Goal: Information Seeking & Learning: Learn about a topic

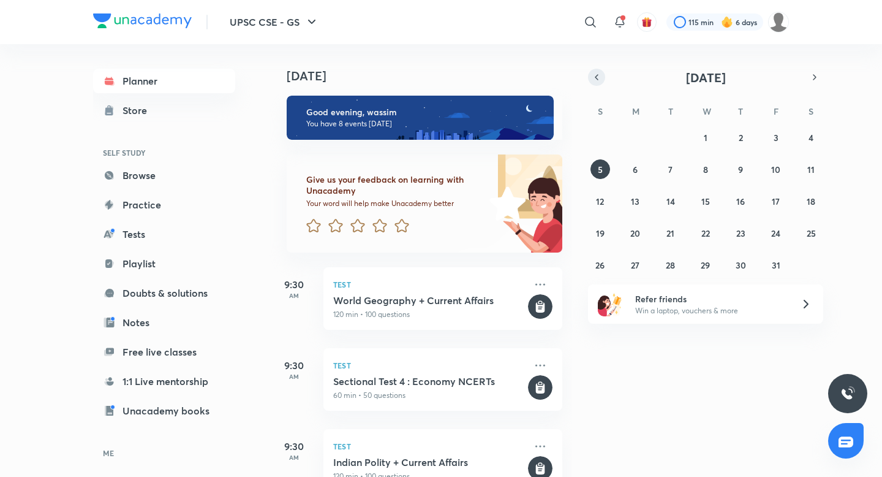
click at [598, 77] on icon "button" at bounding box center [597, 77] width 10 height 11
click at [740, 231] on abbr "25" at bounding box center [740, 233] width 9 height 12
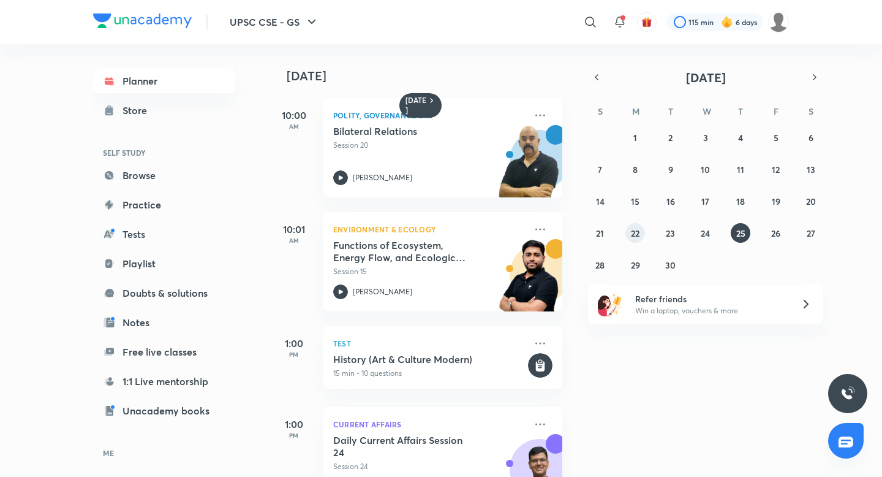
click at [632, 233] on abbr "22" at bounding box center [635, 233] width 9 height 12
click at [402, 248] on h5 "Problem Solving Session" at bounding box center [409, 245] width 153 height 12
